Goal: Obtain resource: Obtain resource

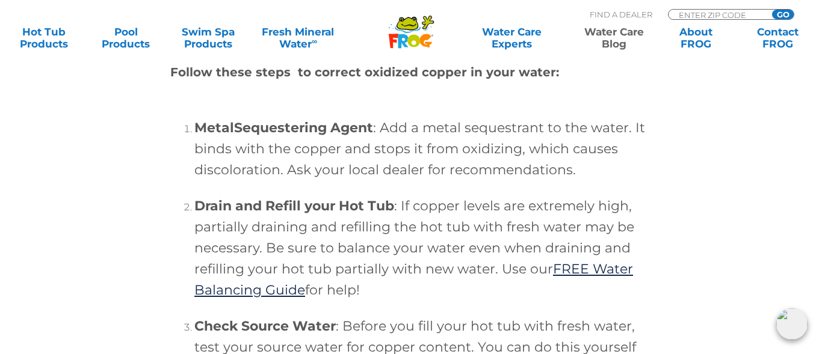
scroll to position [3908, 0]
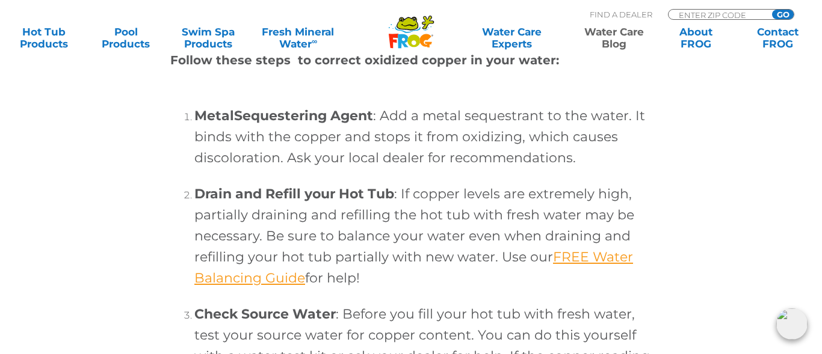
click at [611, 276] on link "FREE Water Balancing Guide" at bounding box center [413, 267] width 439 height 37
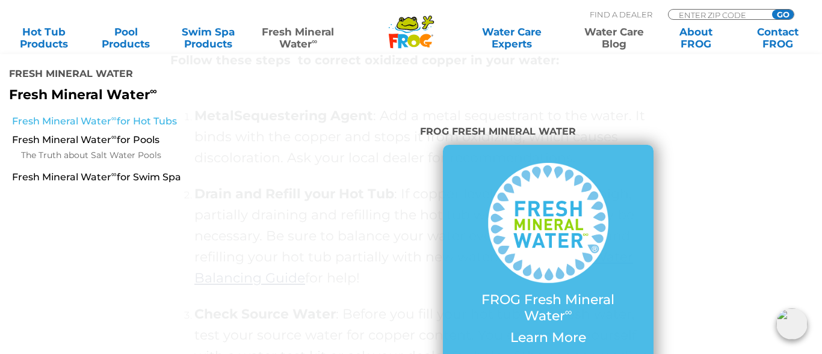
click at [32, 115] on link "Fresh Mineral Water ∞ for Hot Tubs" at bounding box center [143, 121] width 262 height 13
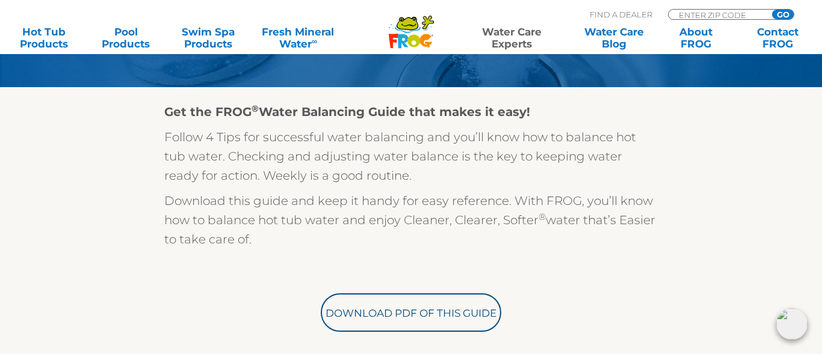
scroll to position [347, 0]
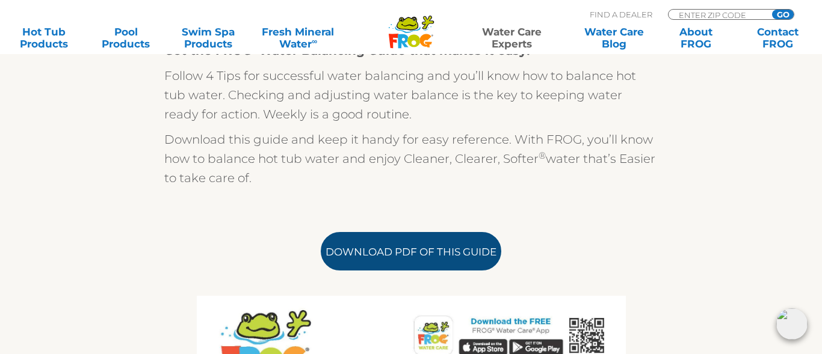
click at [427, 244] on link "Download PDF of this Guide" at bounding box center [411, 251] width 181 height 39
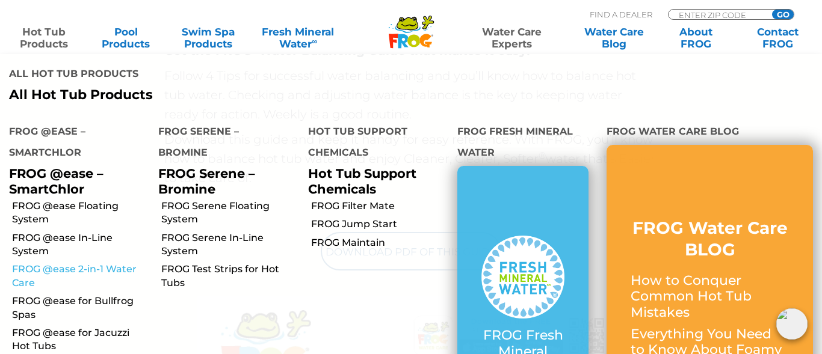
click at [44, 263] on link "FROG @ease 2-in-1 Water Care" at bounding box center [80, 276] width 137 height 27
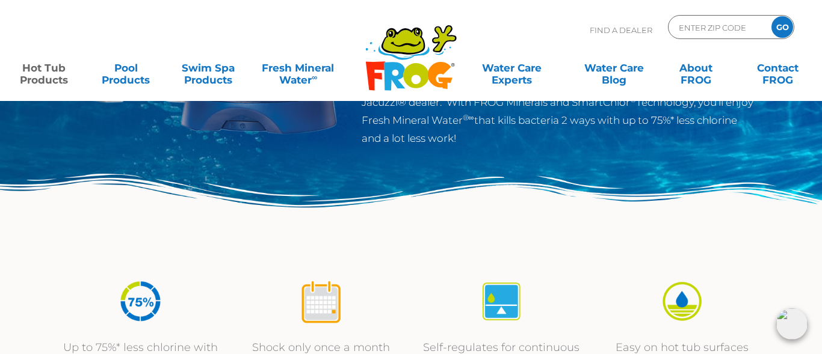
scroll to position [65, 0]
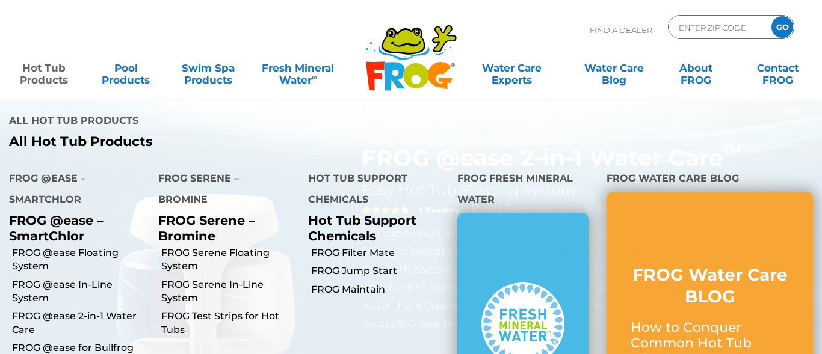
click at [44, 75] on link "Hot Tub Products" at bounding box center [44, 68] width 64 height 24
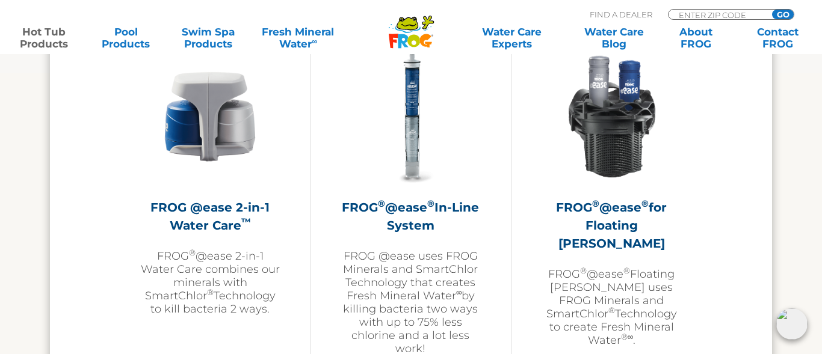
scroll to position [1781, 0]
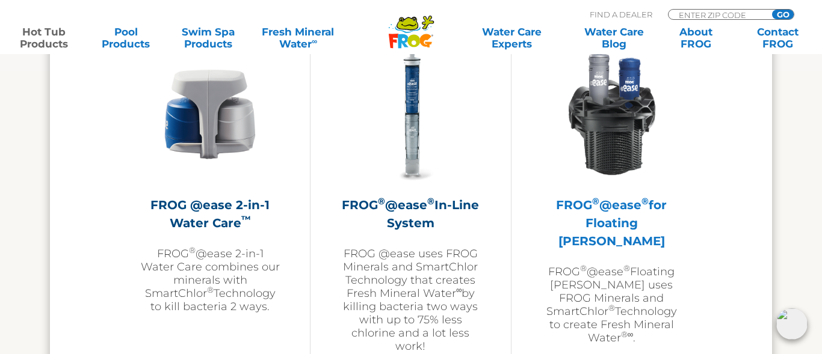
click at [600, 221] on h2 "FROG ® @ease ® for Floating Weir" at bounding box center [612, 223] width 140 height 54
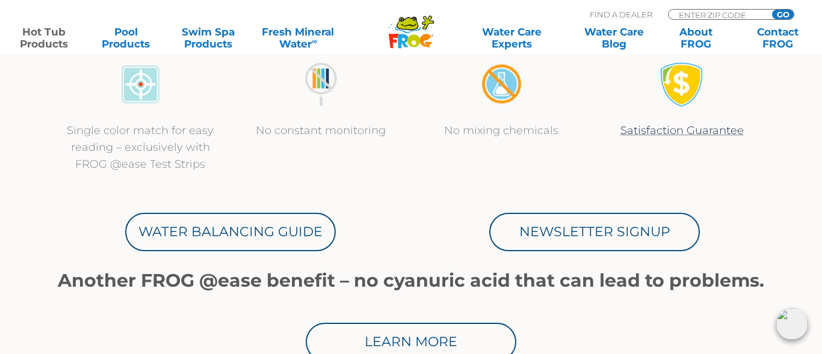
scroll to position [681, 0]
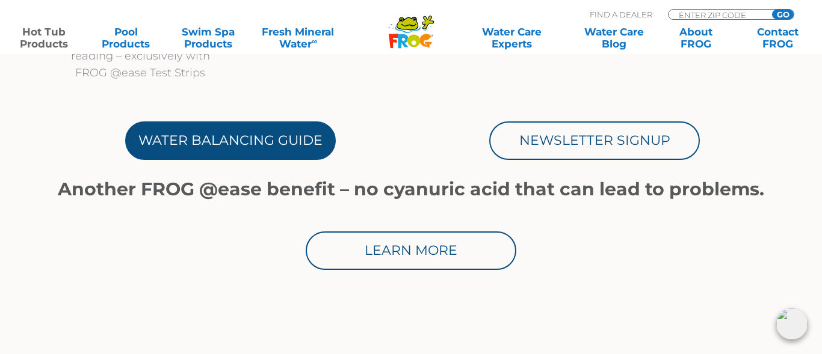
click at [187, 144] on link "Water Balancing Guide" at bounding box center [230, 141] width 211 height 39
